Goal: Task Accomplishment & Management: Use online tool/utility

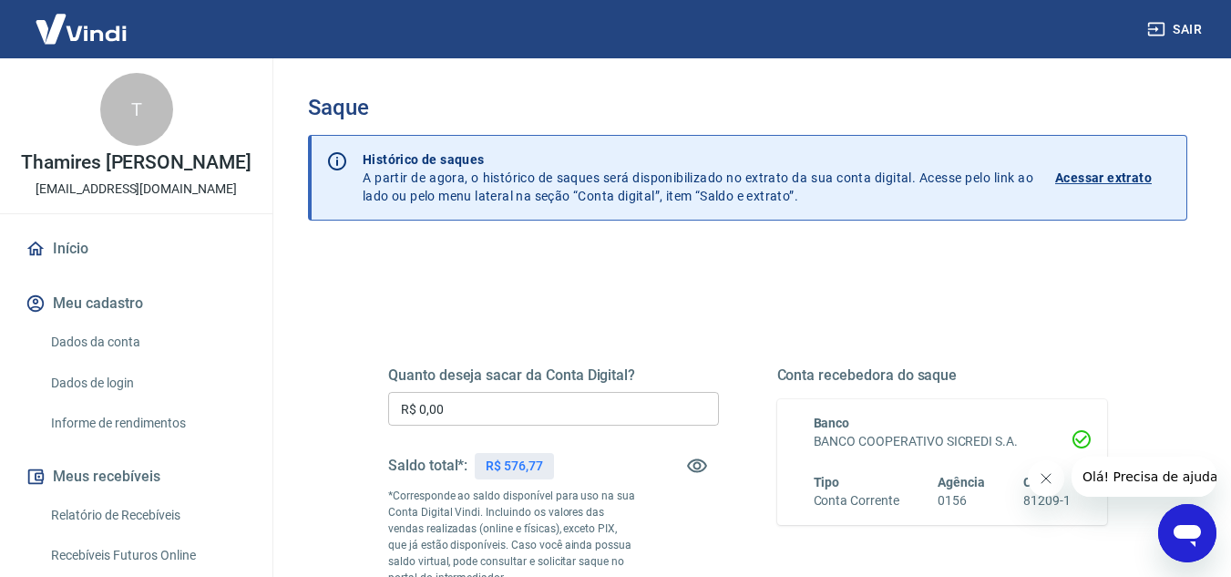
click at [517, 406] on input "R$ 0,00" at bounding box center [553, 409] width 331 height 34
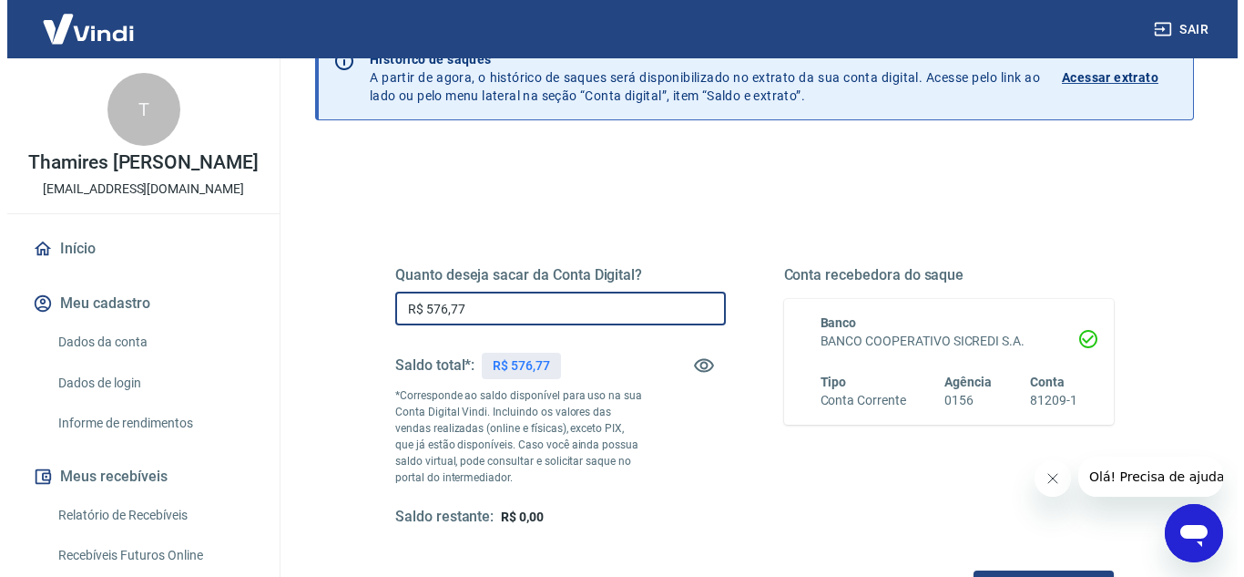
scroll to position [273, 0]
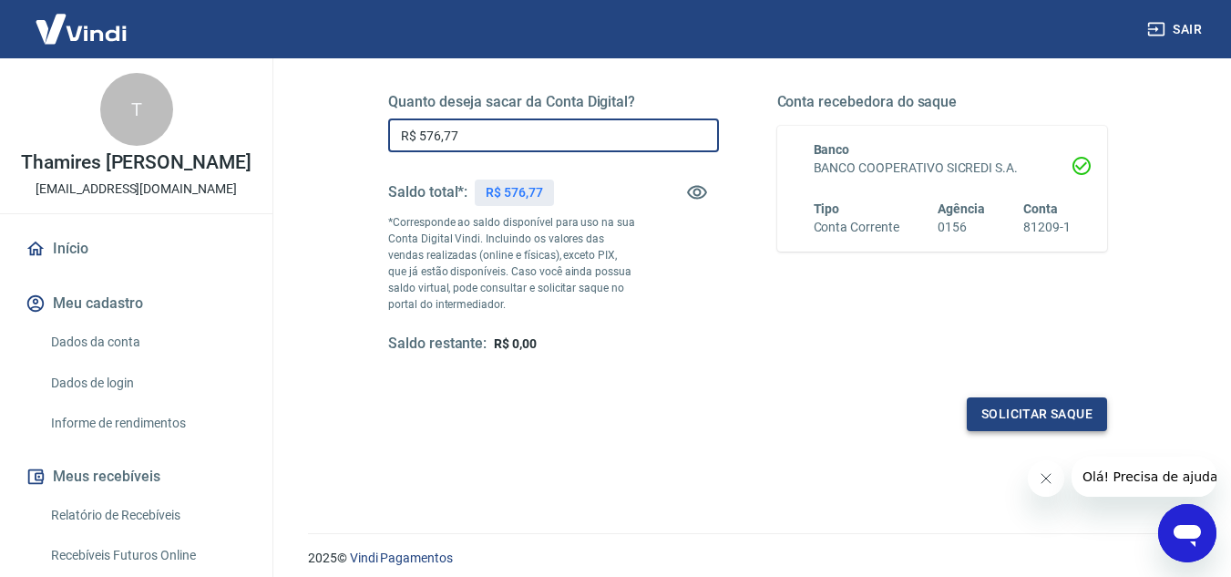
type input "R$ 576,77"
click at [1036, 408] on button "Solicitar saque" at bounding box center [1037, 414] width 140 height 34
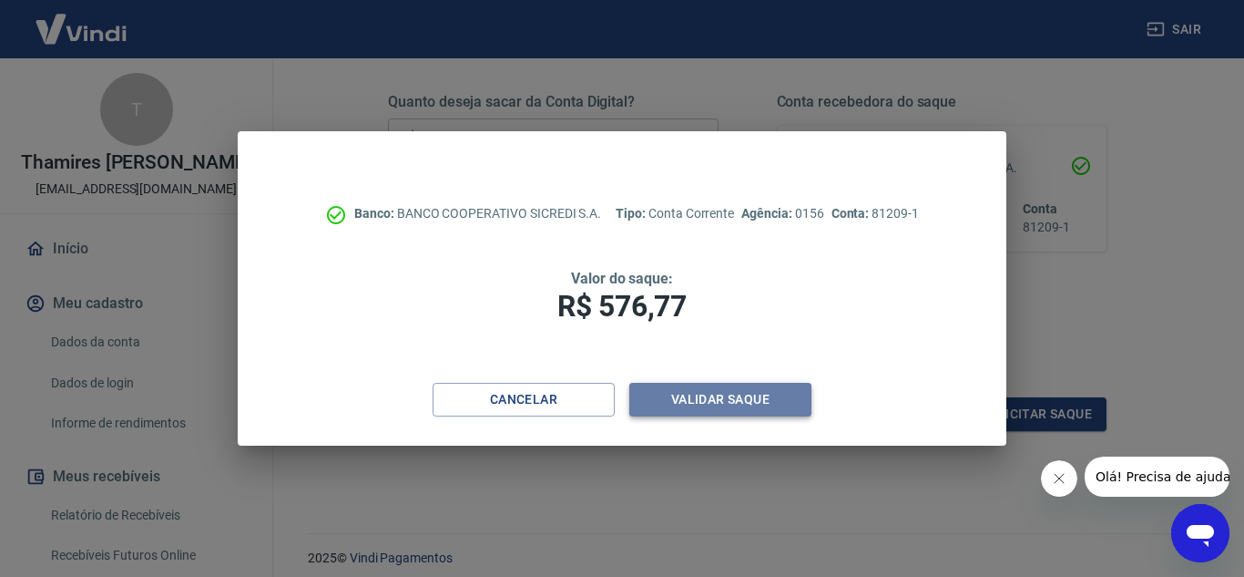
click at [781, 403] on button "Validar saque" at bounding box center [721, 400] width 182 height 34
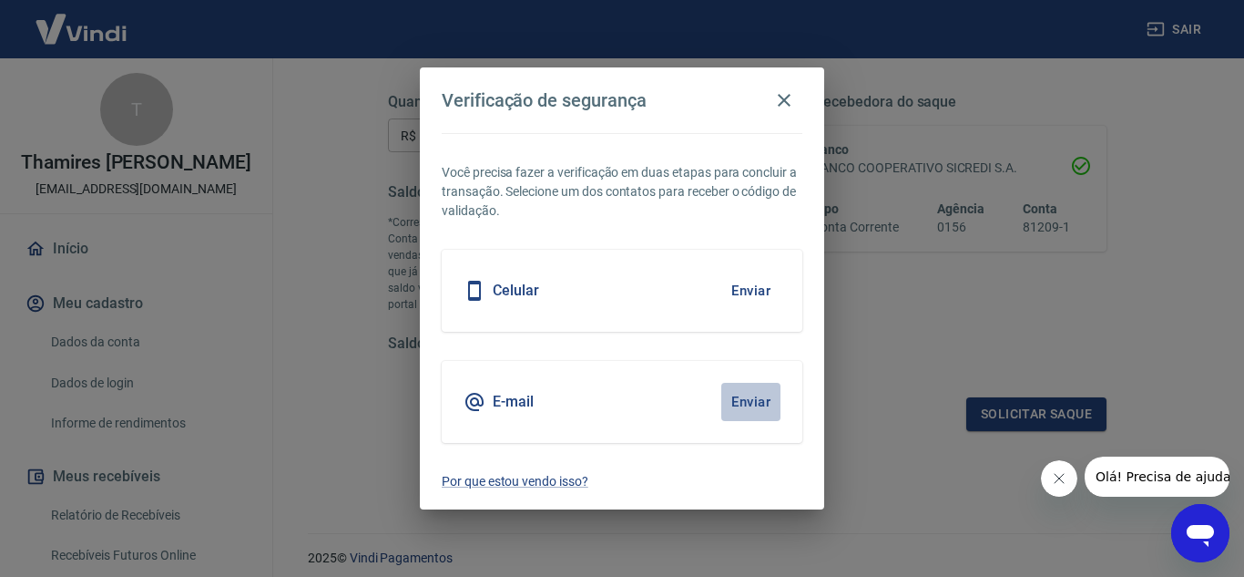
click at [749, 398] on button "Enviar" at bounding box center [751, 402] width 59 height 38
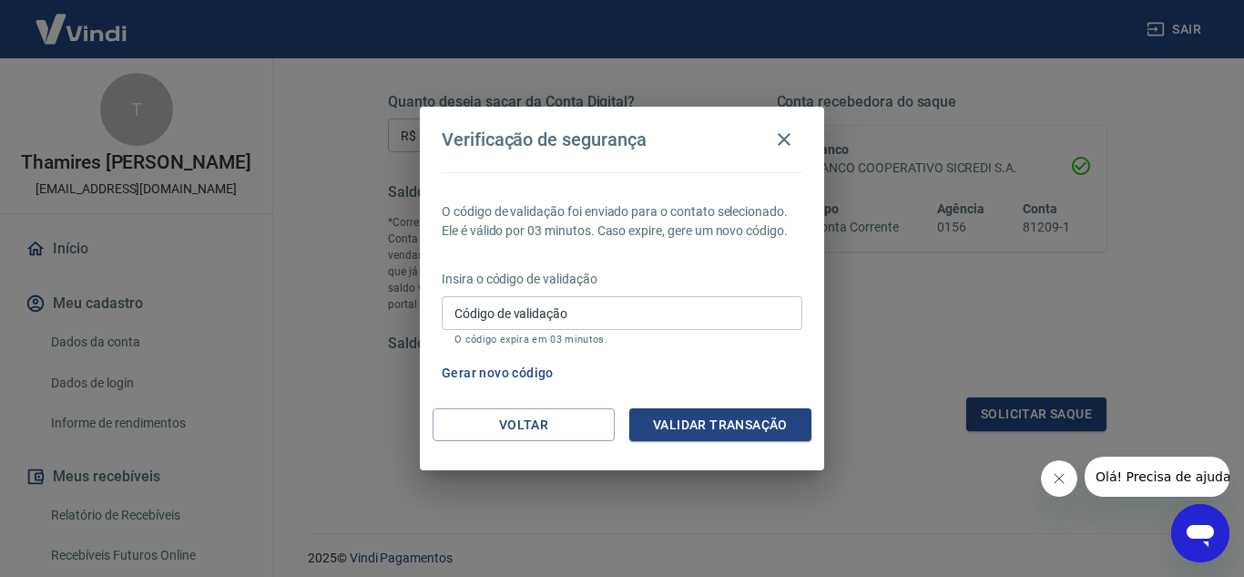
click at [685, 318] on input "Código de validação" at bounding box center [622, 313] width 361 height 34
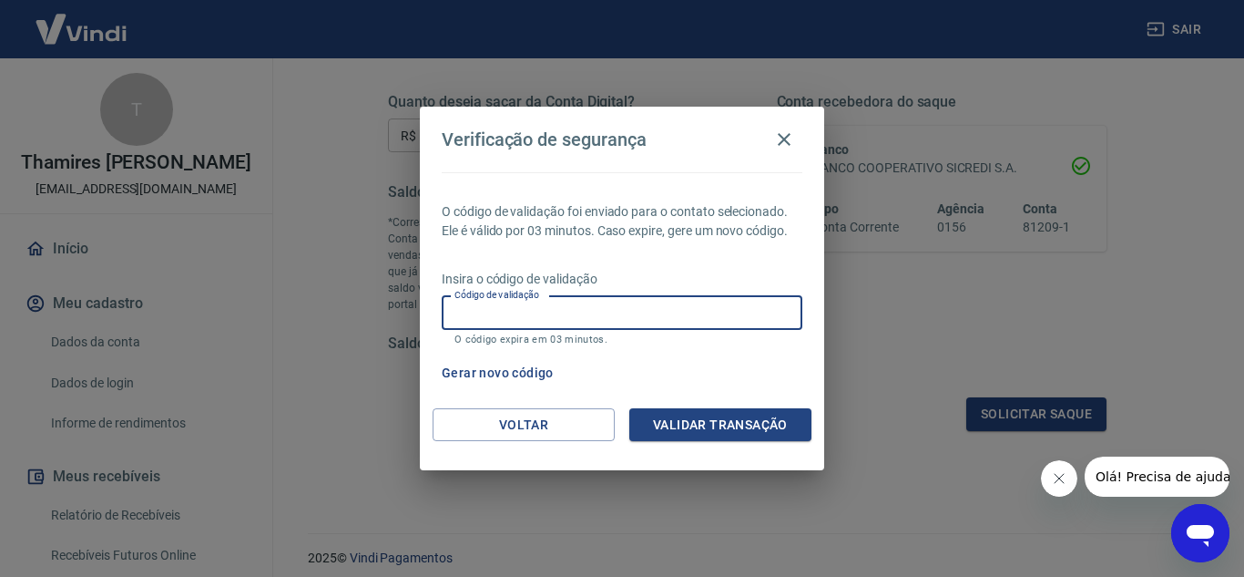
click at [510, 376] on button "Gerar novo código" at bounding box center [498, 373] width 127 height 34
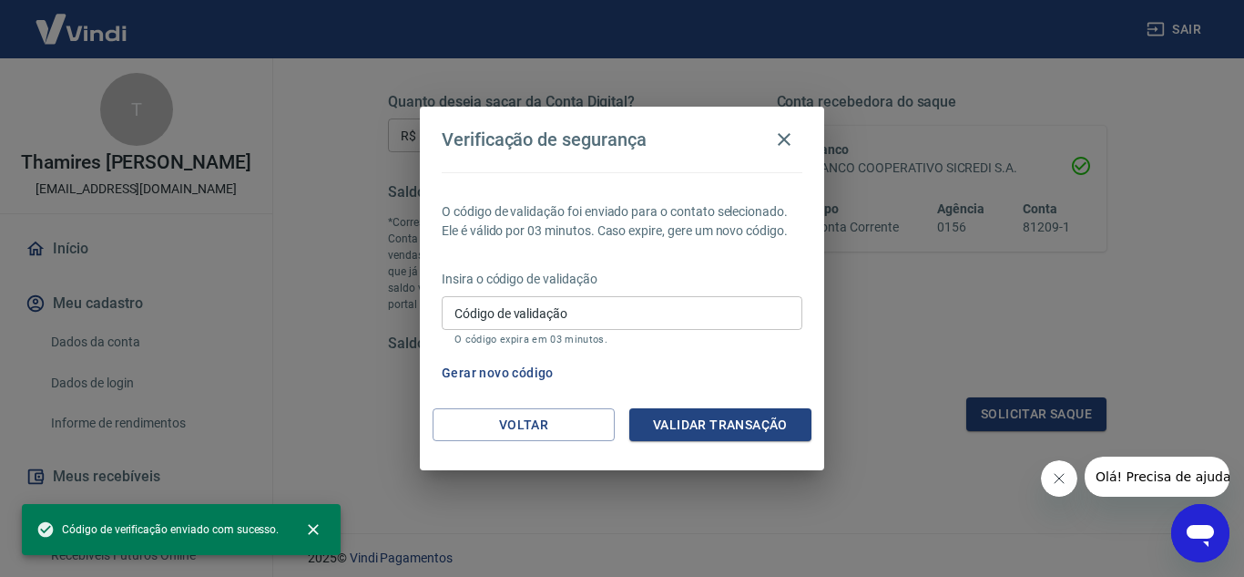
click at [521, 317] on input "Código de validação" at bounding box center [622, 313] width 361 height 34
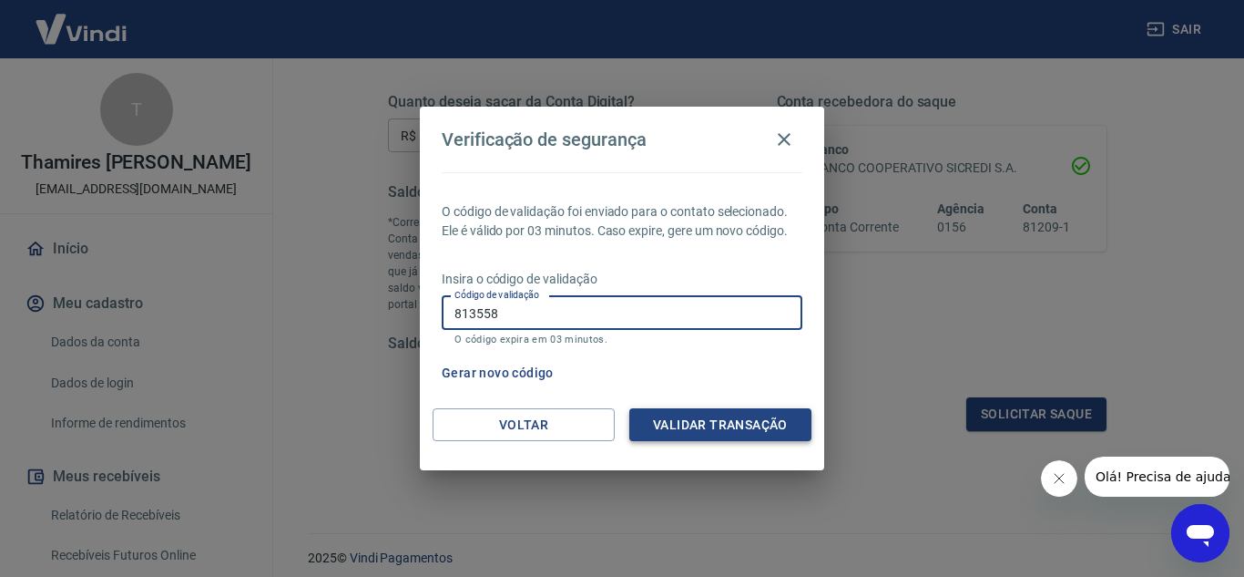
type input "813558"
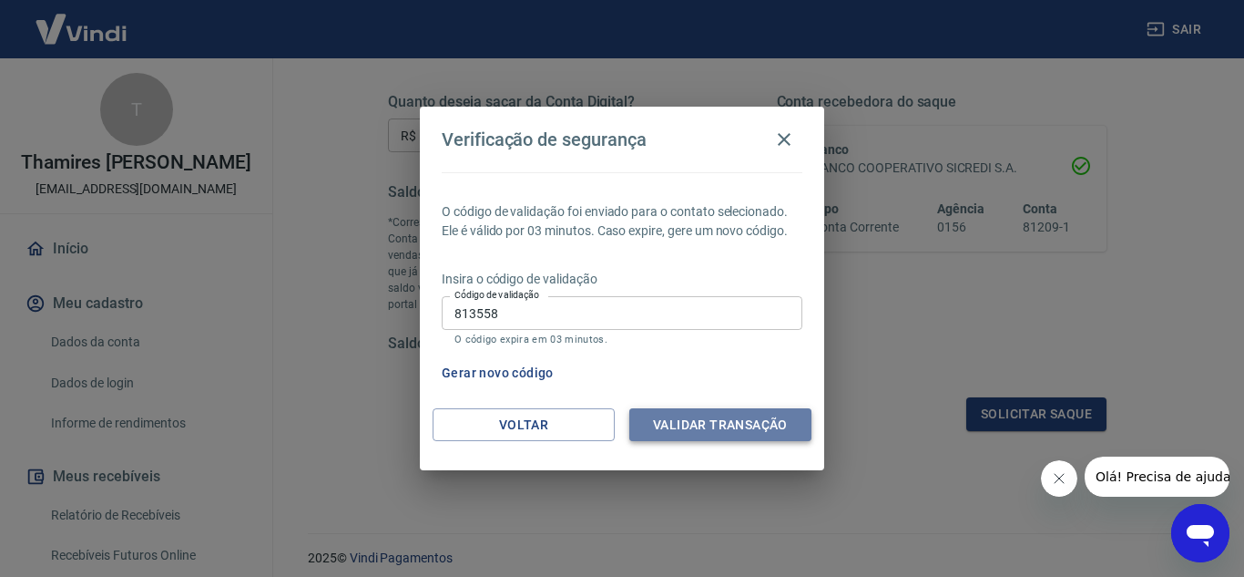
click at [698, 436] on button "Validar transação" at bounding box center [721, 425] width 182 height 34
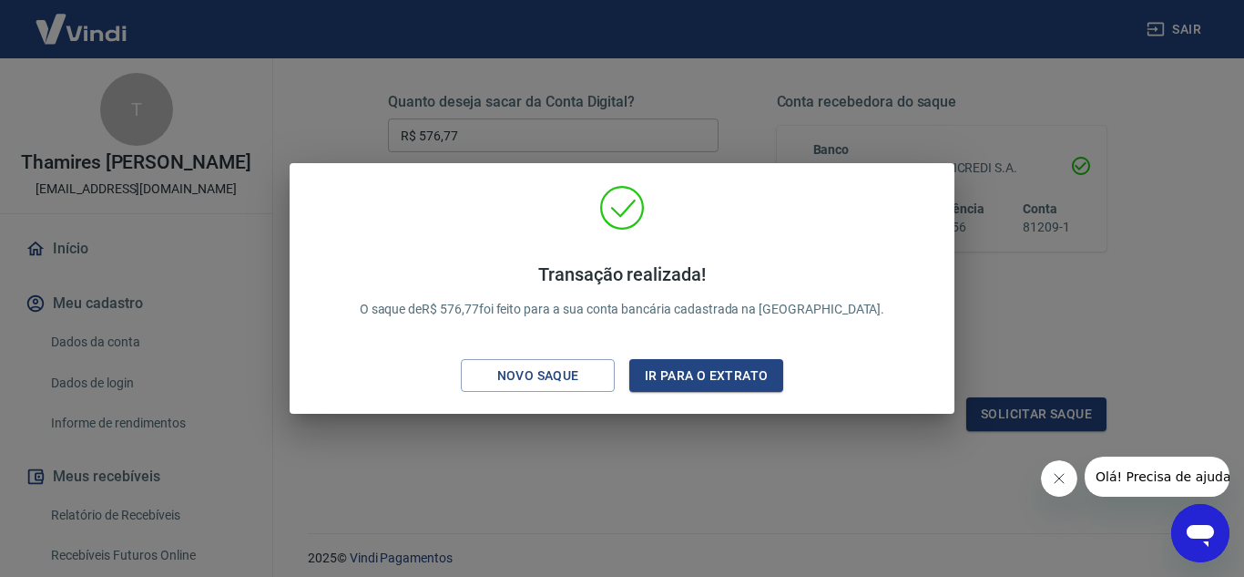
click at [726, 110] on div "Transação realizada! O saque de R$ 576,77 foi feito para a sua conta bancária c…" at bounding box center [622, 288] width 1244 height 577
